Goal: Task Accomplishment & Management: Use online tool/utility

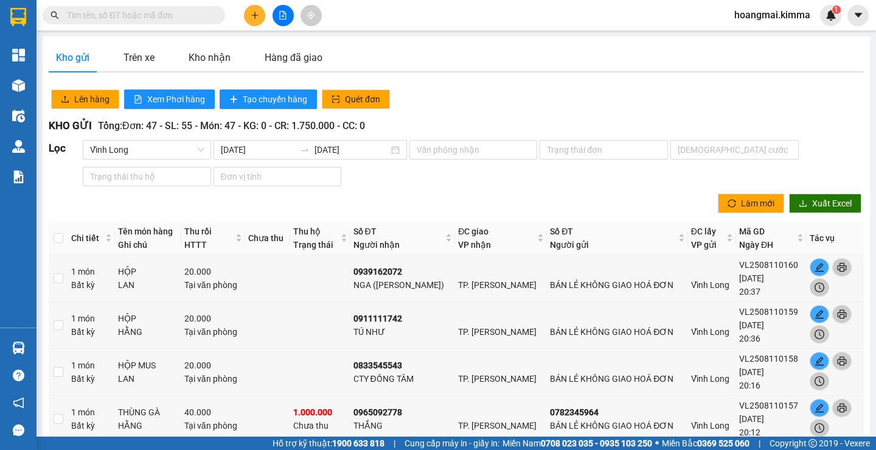
click at [118, 18] on input "text" at bounding box center [139, 15] width 144 height 13
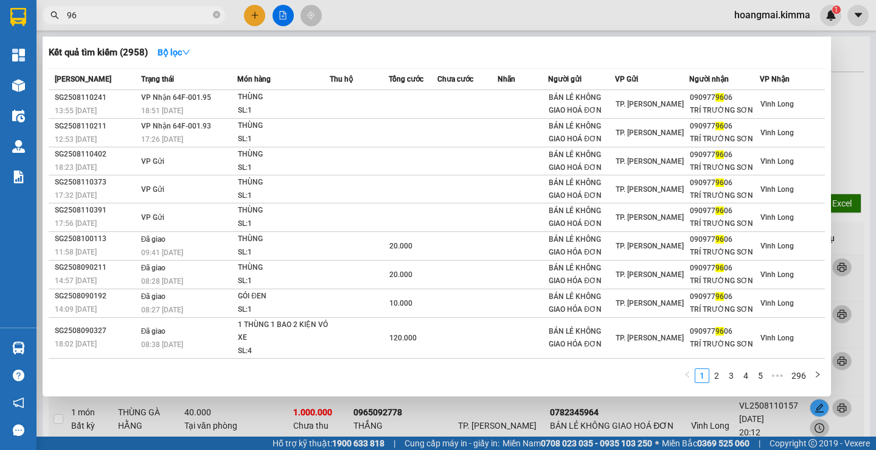
type input "9"
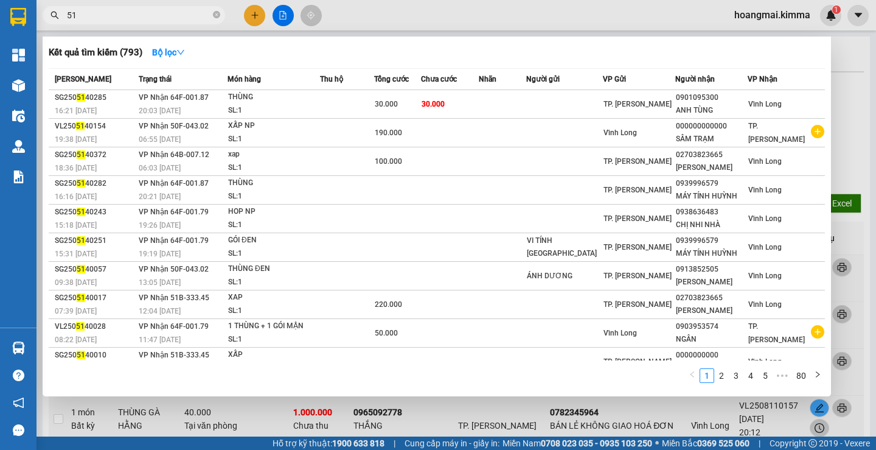
type input "5"
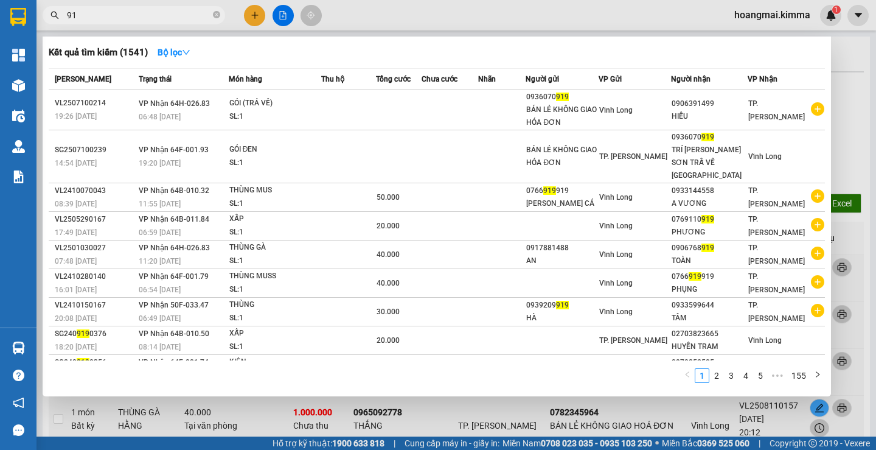
type input "9"
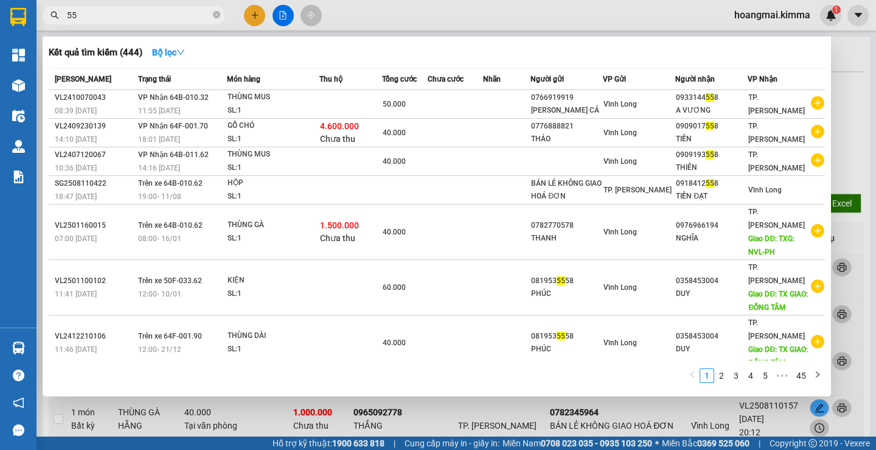
type input "5"
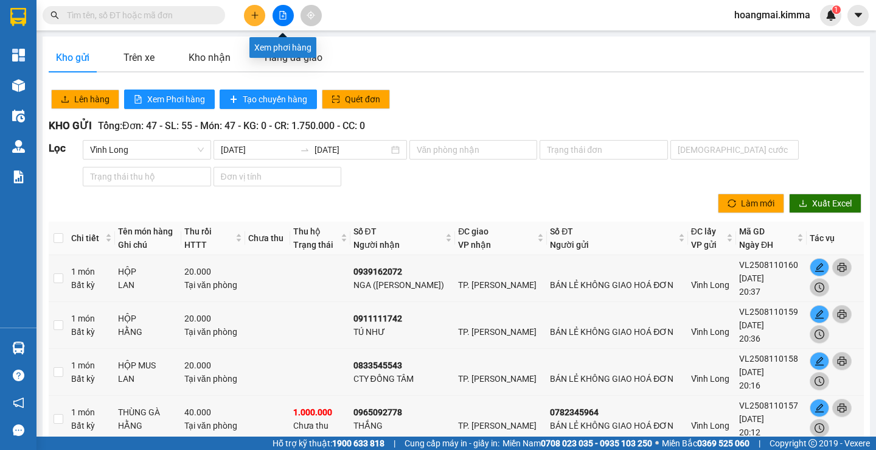
click at [280, 17] on icon "file-add" at bounding box center [283, 15] width 9 height 9
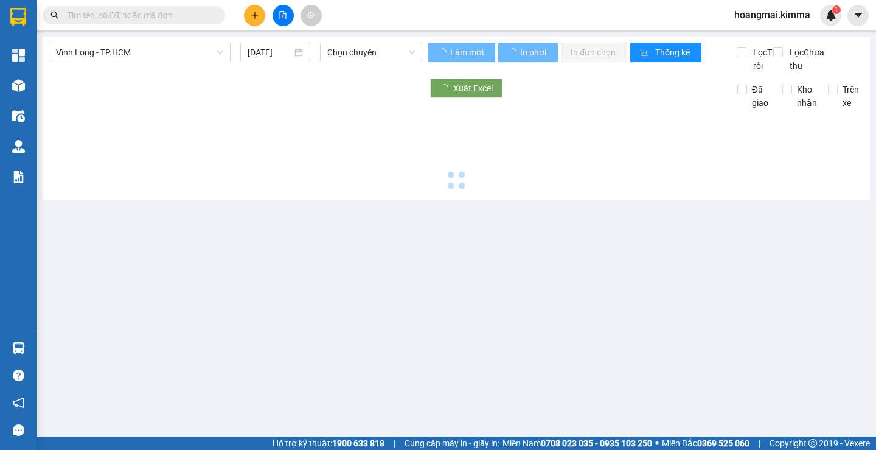
type input "[DATE]"
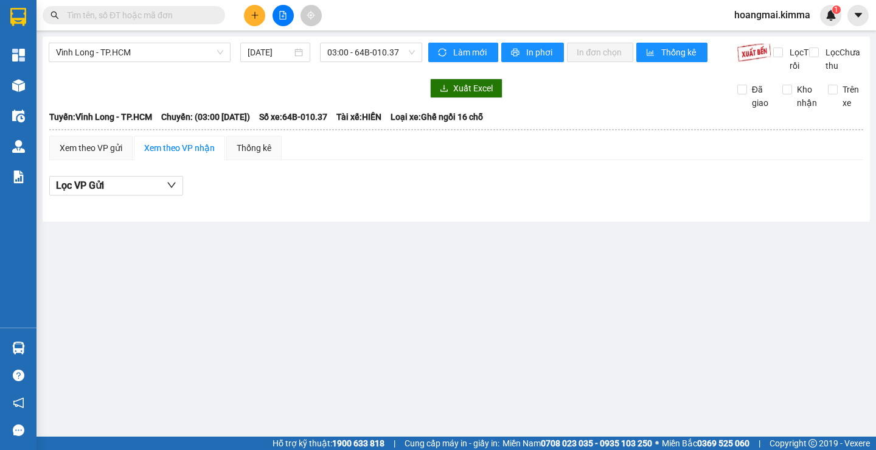
click at [286, 10] on button at bounding box center [283, 15] width 21 height 21
click at [420, 72] on div "[PERSON_NAME] Long - TP.HCM [DATE] 03:00 - 64B-010.37" at bounding box center [236, 58] width 374 height 30
click at [283, 19] on icon "file-add" at bounding box center [283, 15] width 7 height 9
click at [277, 18] on button at bounding box center [283, 15] width 21 height 21
click at [137, 57] on span "Vĩnh Long - TP.HCM" at bounding box center [139, 52] width 167 height 18
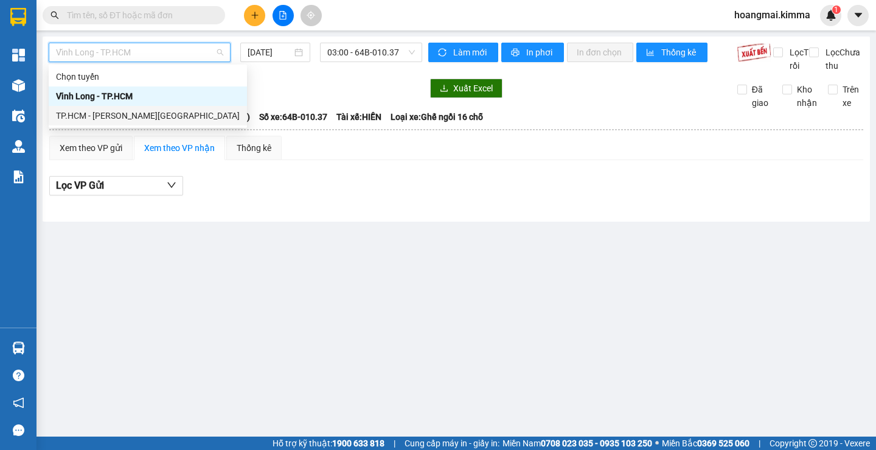
click at [125, 111] on div "TP.HCM - [PERSON_NAME][GEOGRAPHIC_DATA]" at bounding box center [148, 115] width 184 height 13
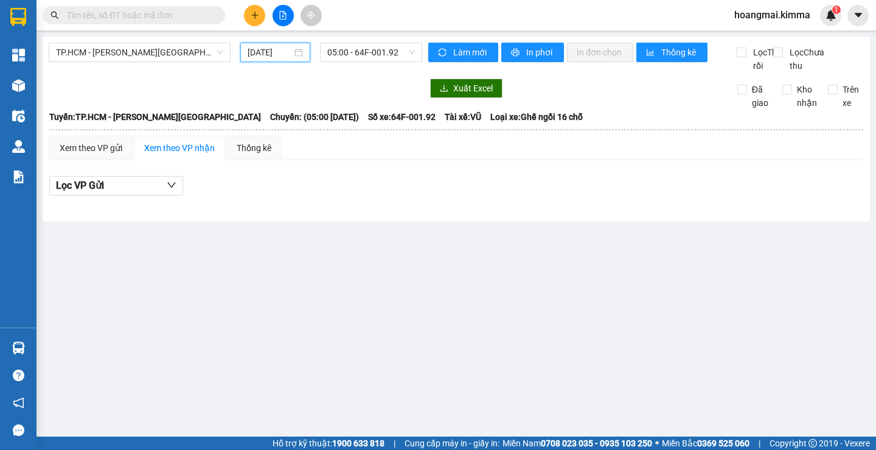
click at [291, 47] on input "[DATE]" at bounding box center [270, 52] width 44 height 13
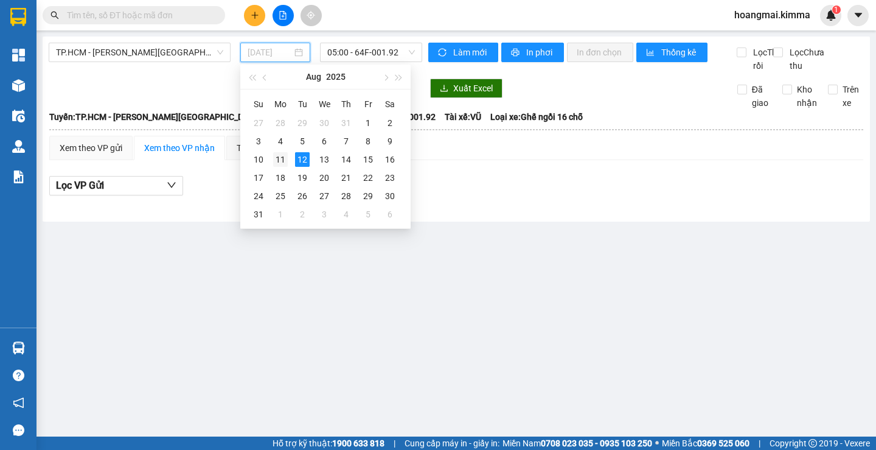
click at [288, 160] on td "11" at bounding box center [281, 159] width 22 height 18
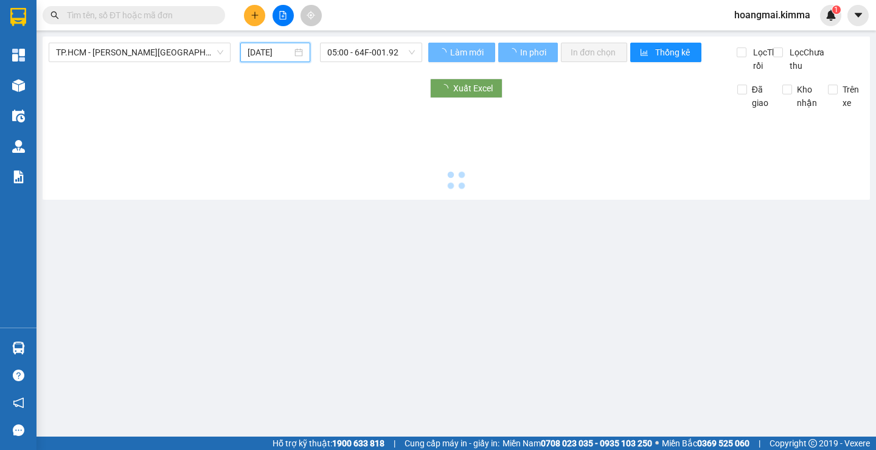
type input "[DATE]"
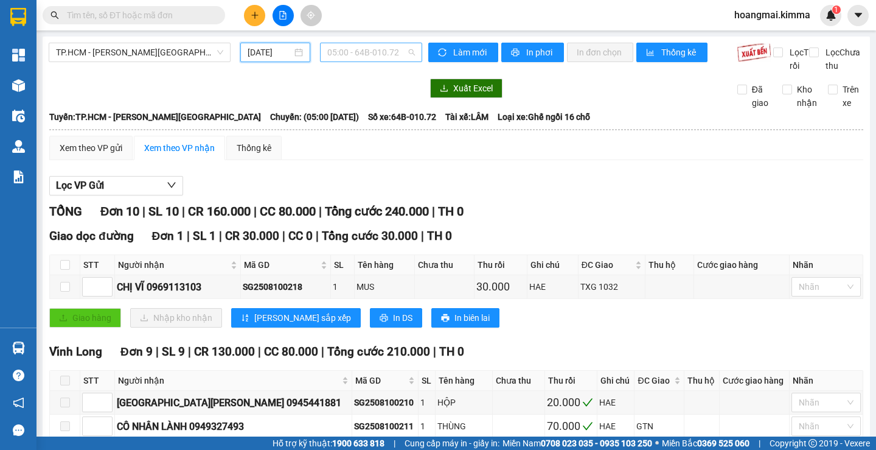
click at [387, 50] on span "05:00 - 64B-010.72" at bounding box center [371, 52] width 88 height 18
click at [387, 280] on div "MUS" at bounding box center [385, 286] width 56 height 13
click at [389, 54] on span "05:00 - 64B-010.72" at bounding box center [371, 52] width 88 height 18
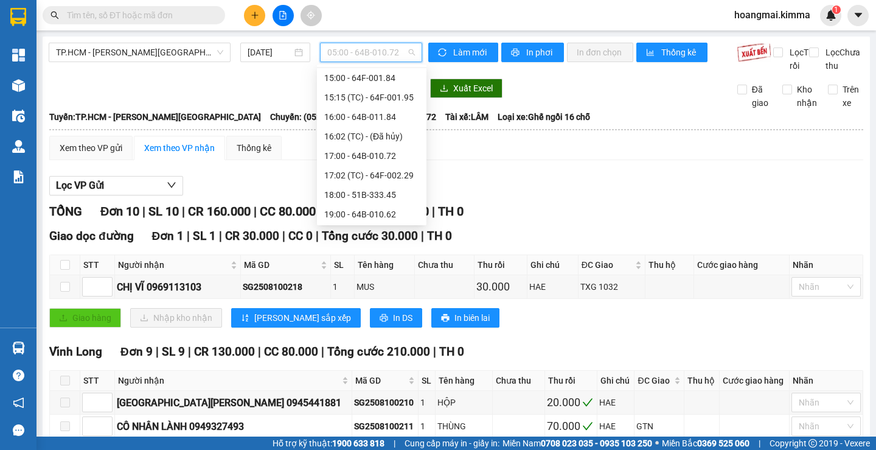
scroll to position [370, 0]
click at [391, 214] on div "19:00 - 64B-010.62" at bounding box center [371, 212] width 95 height 13
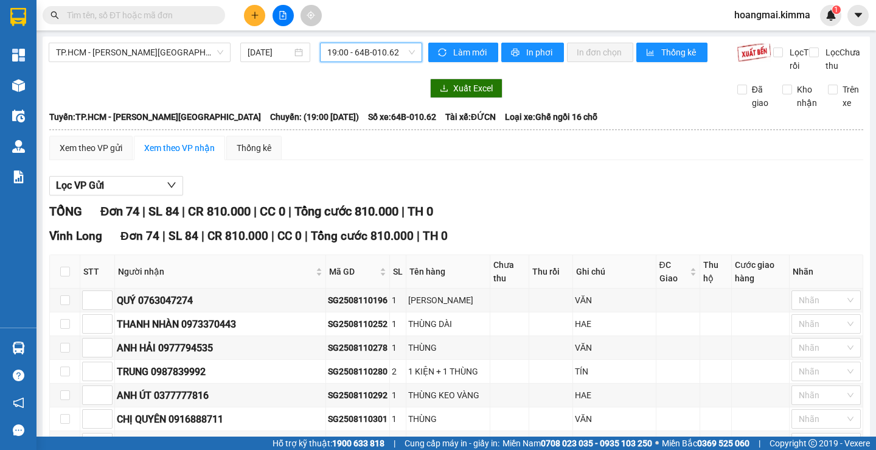
click at [352, 54] on span "19:00 - 64B-010.62" at bounding box center [371, 52] width 88 height 18
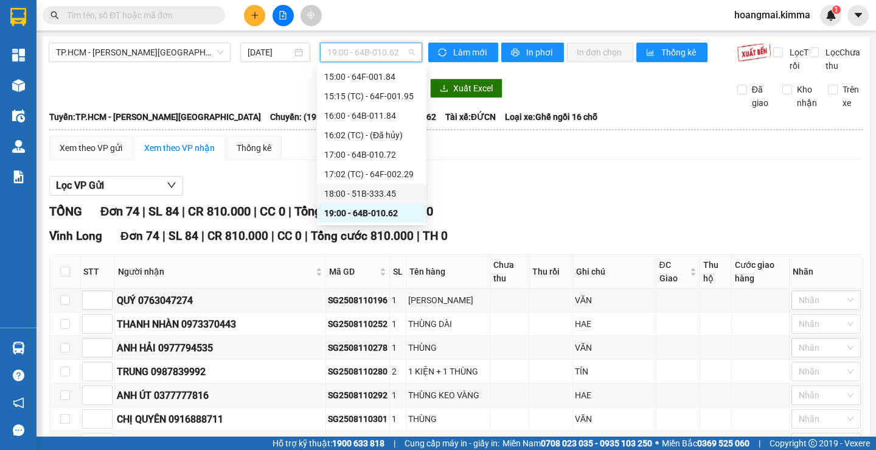
click at [374, 188] on div "18:00 - 51B-333.45" at bounding box center [371, 193] width 95 height 13
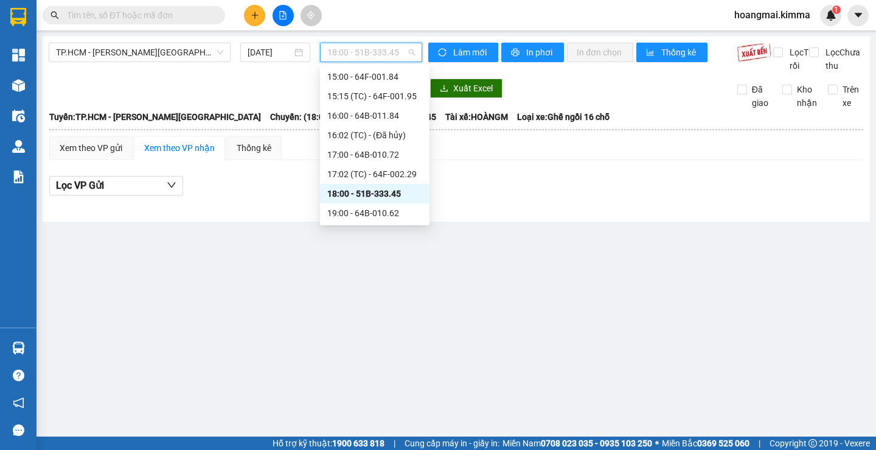
click at [394, 55] on span "18:00 - 51B-333.45" at bounding box center [371, 52] width 88 height 18
click at [381, 175] on div "17:02 (TC) - 64F-002.29" at bounding box center [374, 173] width 95 height 13
click at [384, 49] on span "17:02 (TC) - 64F-002.29" at bounding box center [371, 52] width 88 height 18
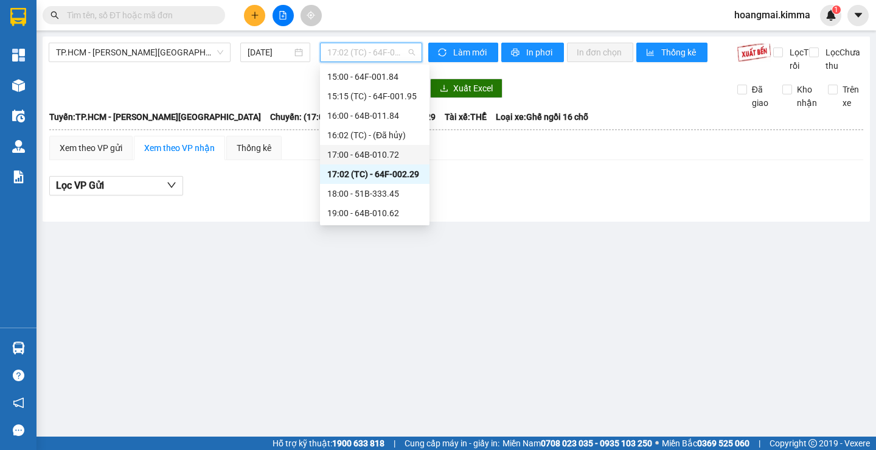
click at [382, 162] on div "17:00 - 64B-010.72" at bounding box center [375, 154] width 110 height 19
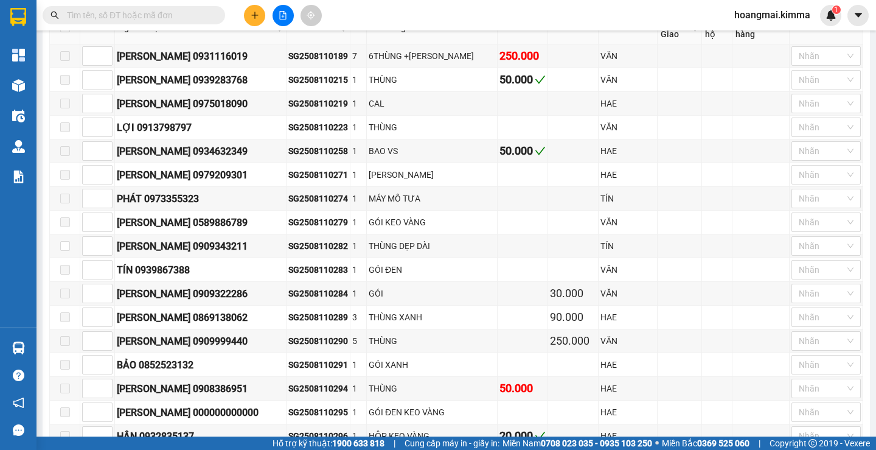
scroll to position [61, 0]
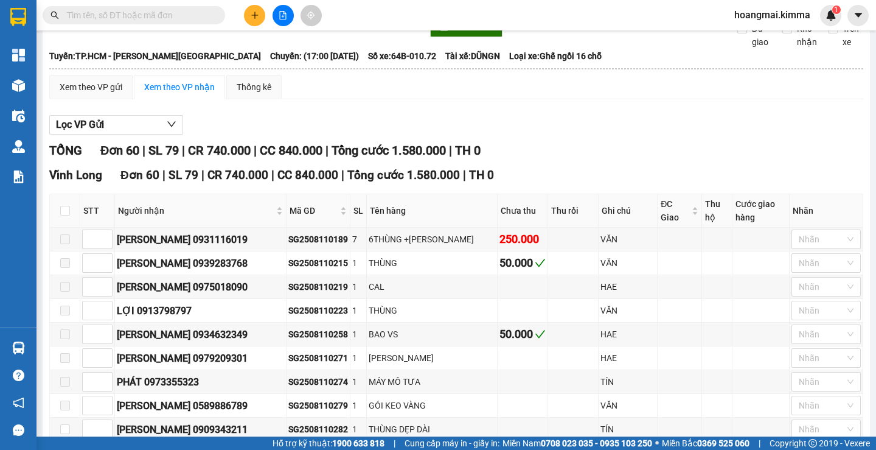
click at [196, 15] on input "text" at bounding box center [139, 15] width 144 height 13
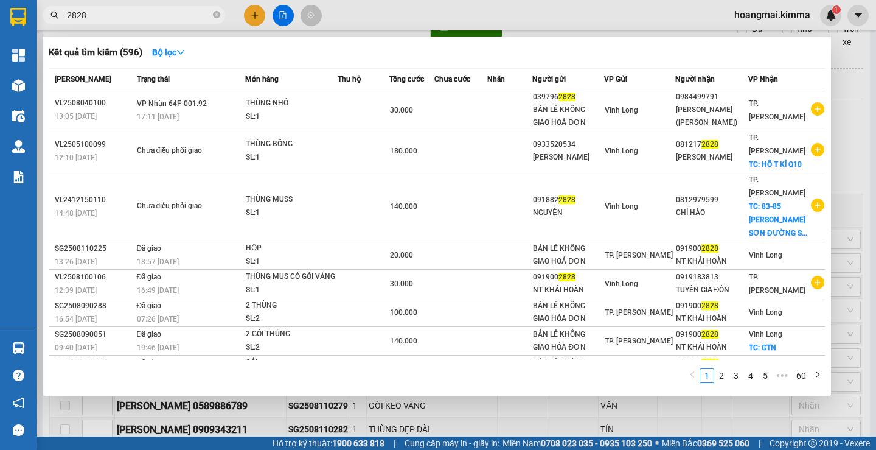
type input "2828"
click at [258, 18] on div at bounding box center [438, 225] width 876 height 450
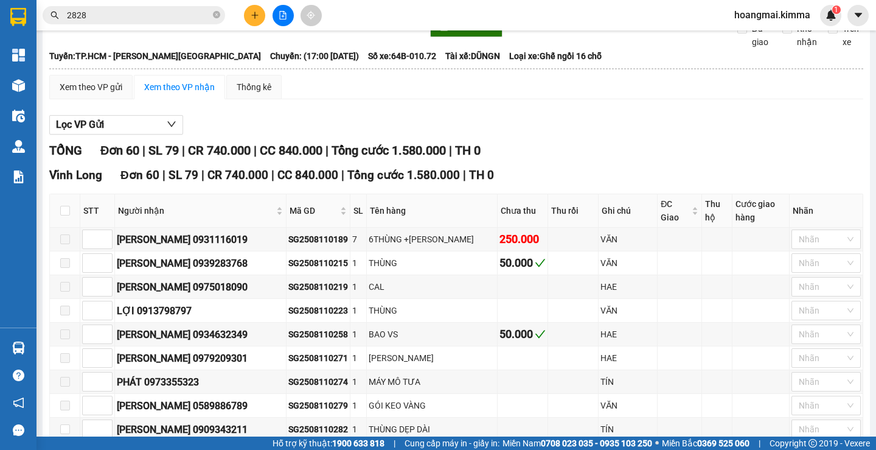
click at [527, 93] on div "Xem theo VP gửi Xem theo VP nhận Thống kê" at bounding box center [456, 87] width 814 height 24
